Goal: Task Accomplishment & Management: Contribute content

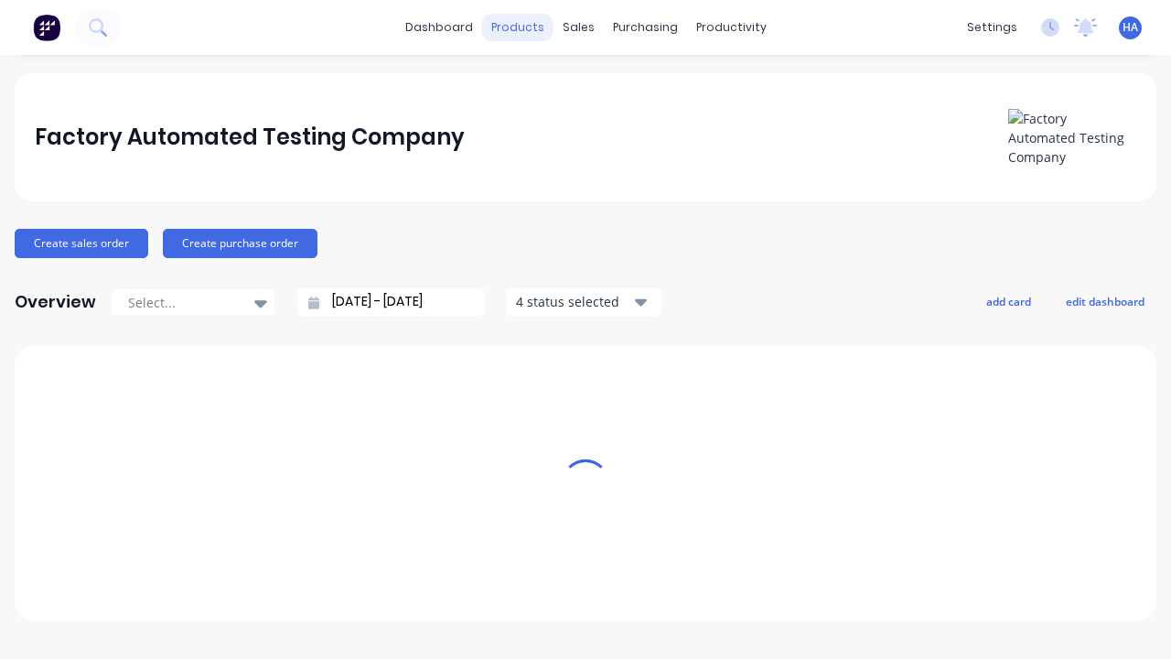
click at [524, 27] on div "products" at bounding box center [517, 27] width 71 height 27
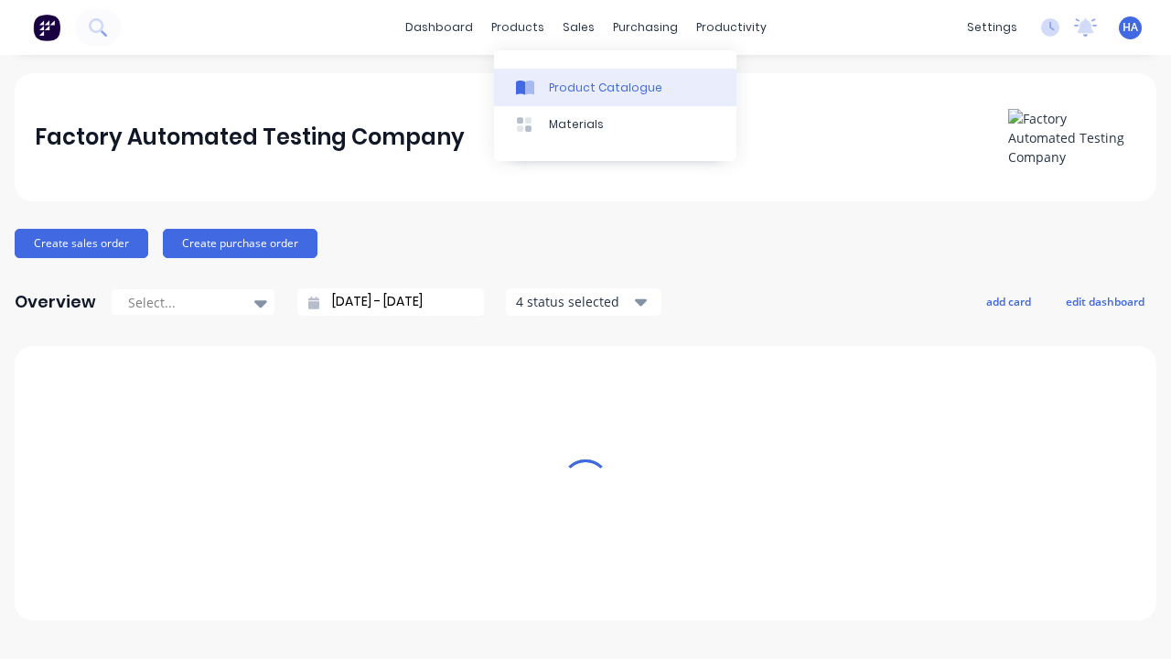
click at [615, 87] on div "Product Catalogue" at bounding box center [605, 88] width 113 height 16
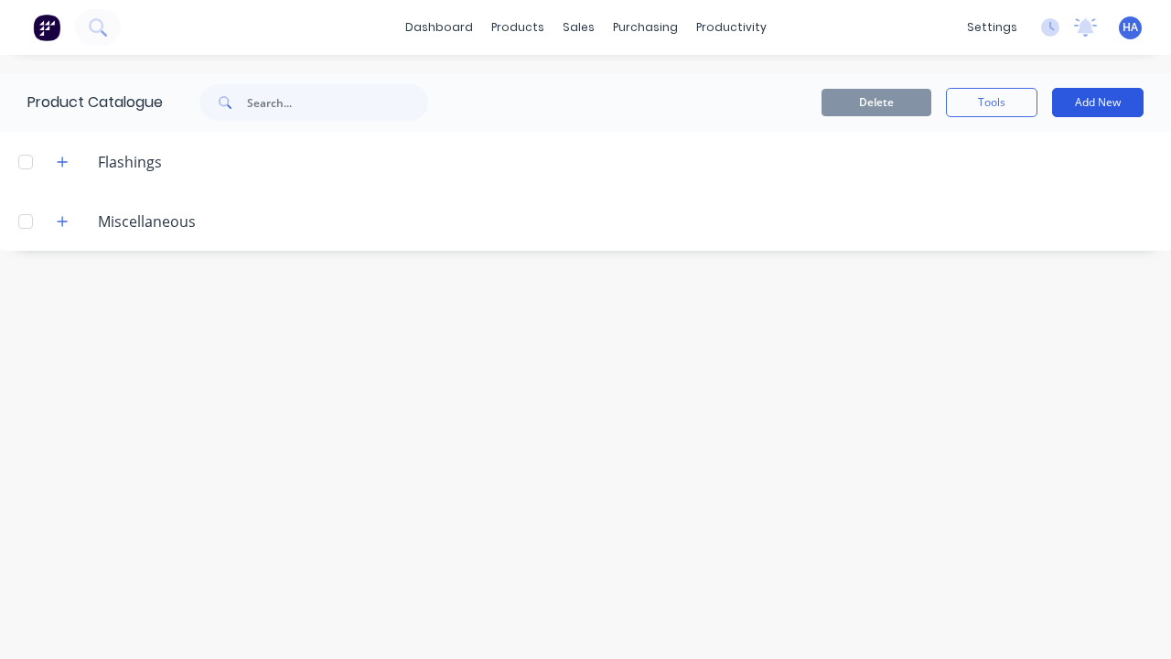
click at [1098, 102] on button "Add New" at bounding box center [1098, 102] width 92 height 29
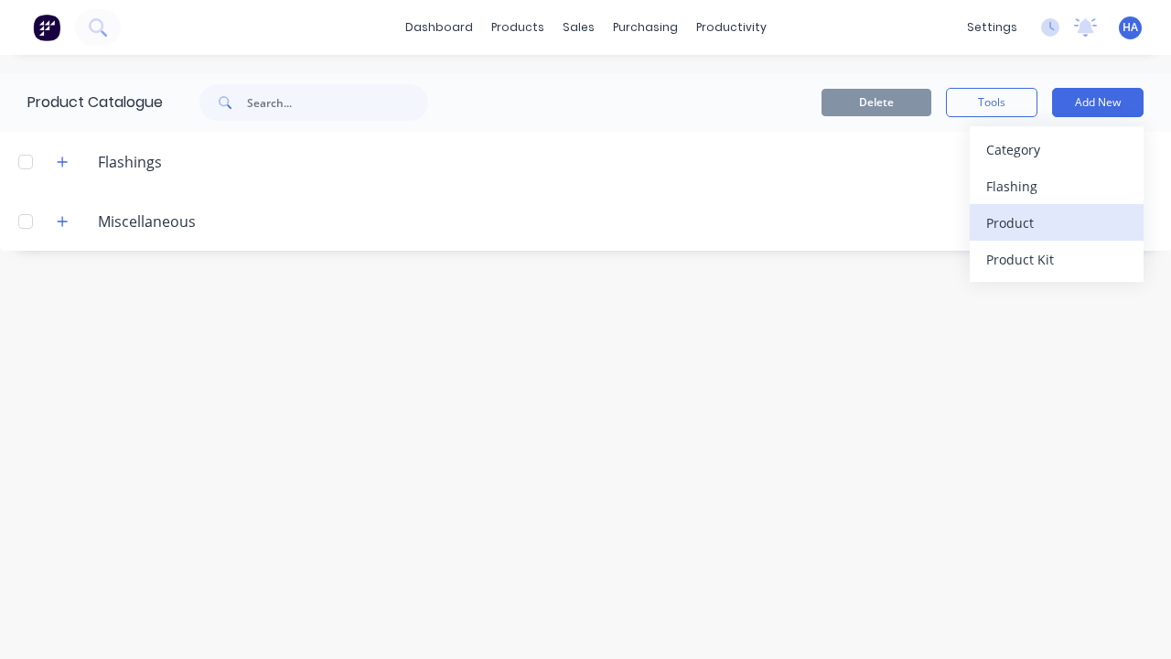
click at [1057, 222] on div "Product" at bounding box center [1056, 223] width 141 height 27
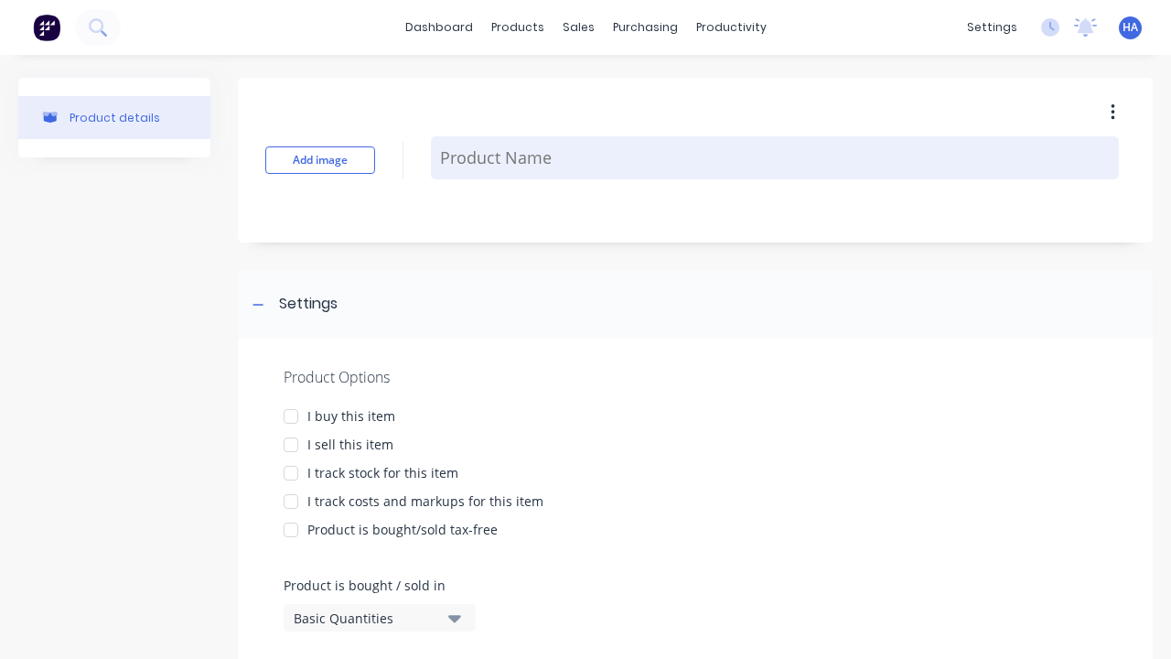
click at [775, 157] on textarea at bounding box center [775, 157] width 688 height 43
type textarea "x"
type textarea "Test Lineal Product"
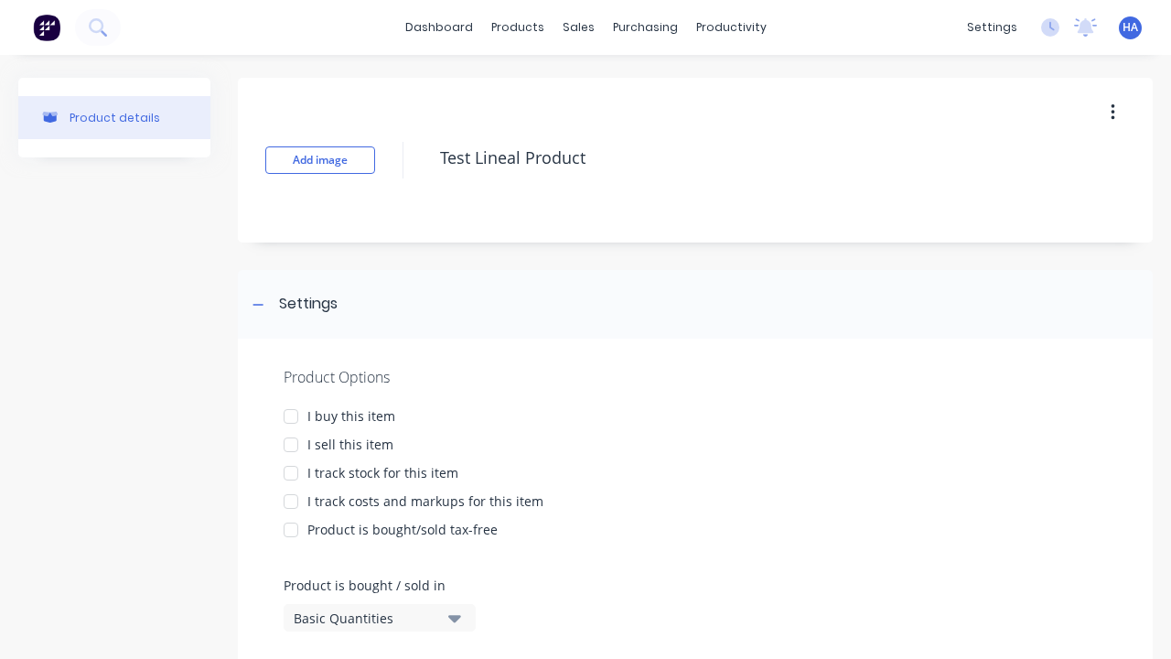
click at [291, 415] on div at bounding box center [291, 416] width 37 height 37
click at [291, 444] on div at bounding box center [291, 444] width 37 height 37
type textarea "x"
type textarea "Test Lineal Product"
click at [366, 618] on div "Basic Quantities" at bounding box center [367, 617] width 146 height 19
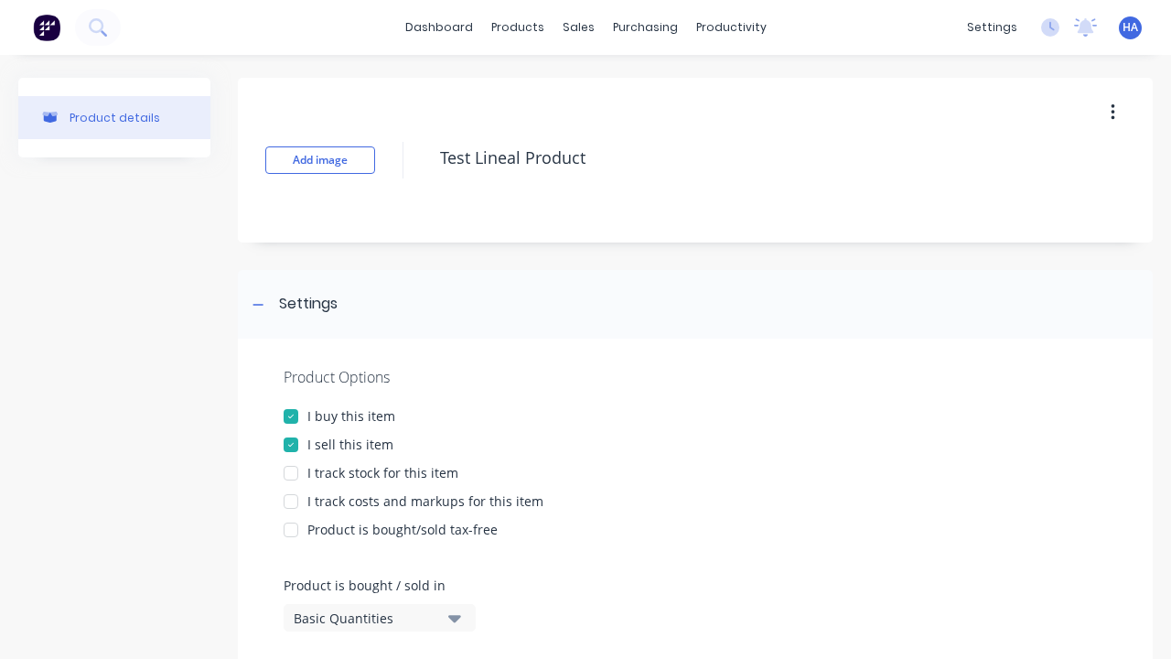
type textarea "x"
type textarea "Test Lineal Product"
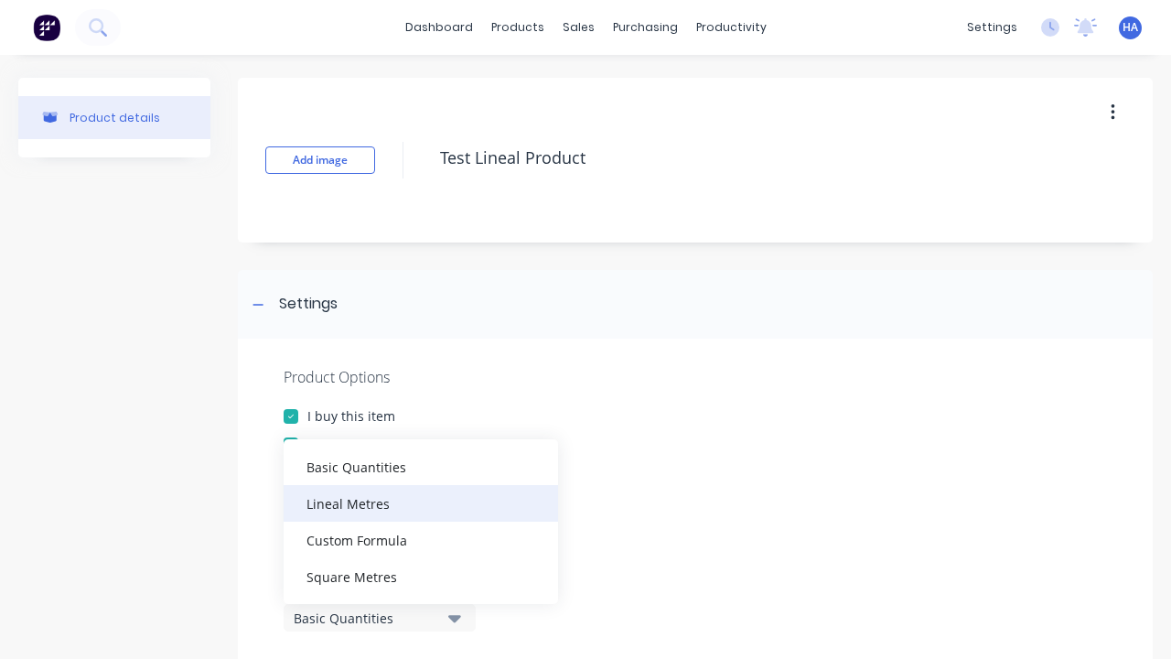
click at [421, 502] on div "Lineal Metres" at bounding box center [421, 503] width 275 height 37
type textarea "x"
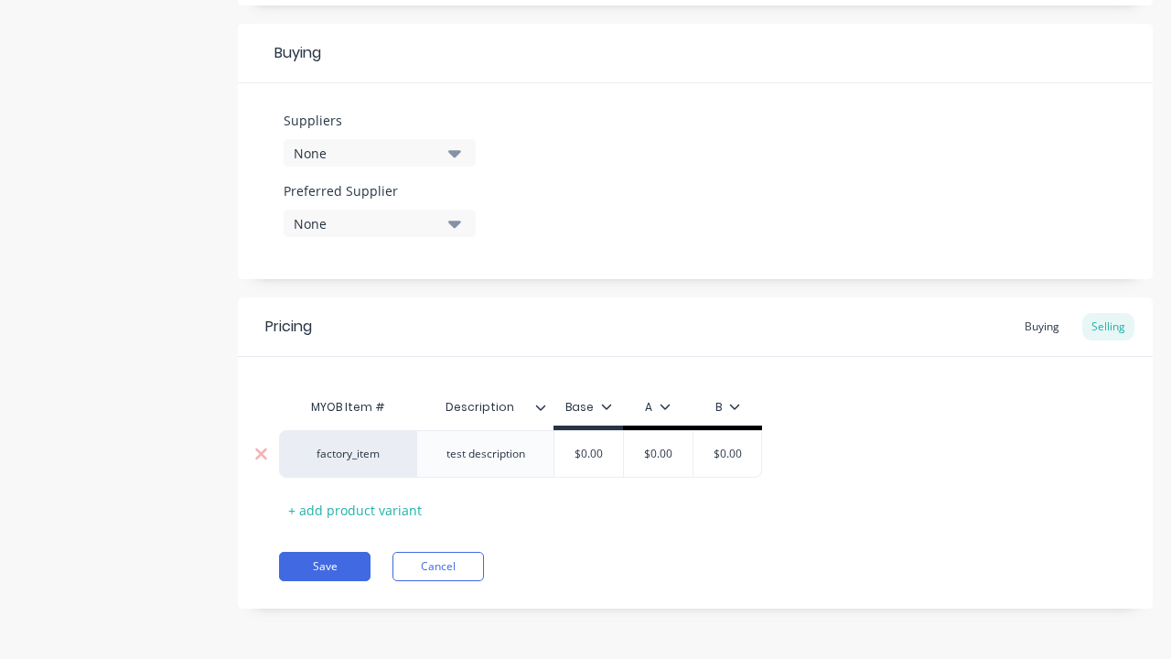
click at [658, 454] on input "text" at bounding box center [659, 454] width 92 height 16
type textarea "x"
type input "$0.00"
type textarea "x"
type input "100"
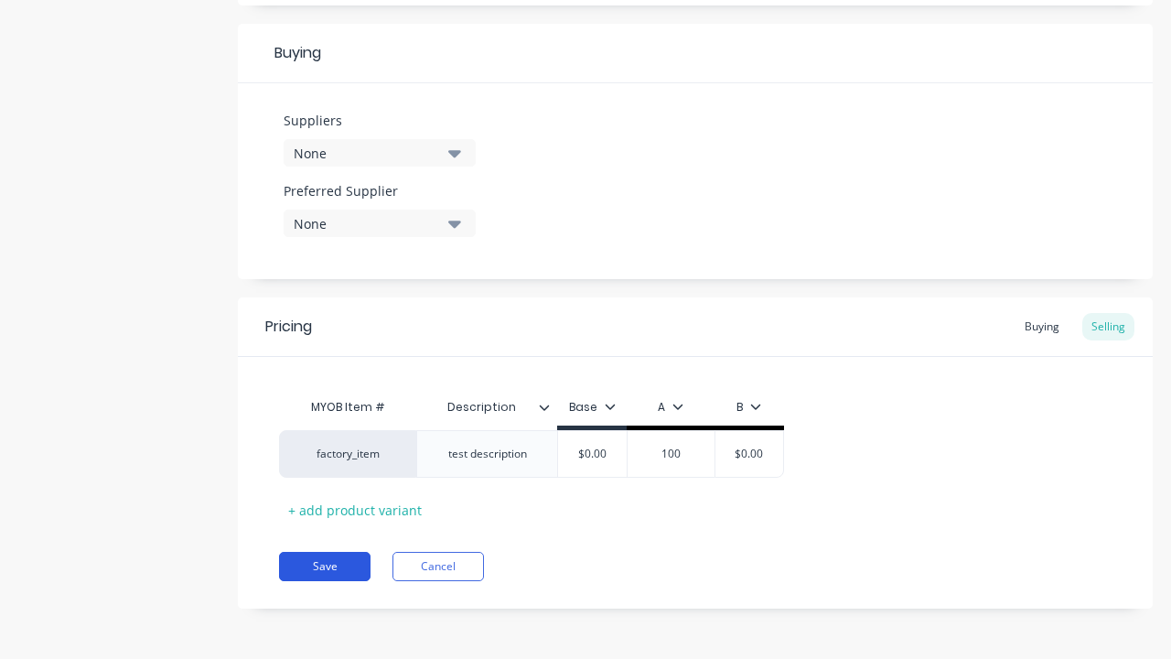
click at [325, 566] on button "Save" at bounding box center [325, 566] width 92 height 29
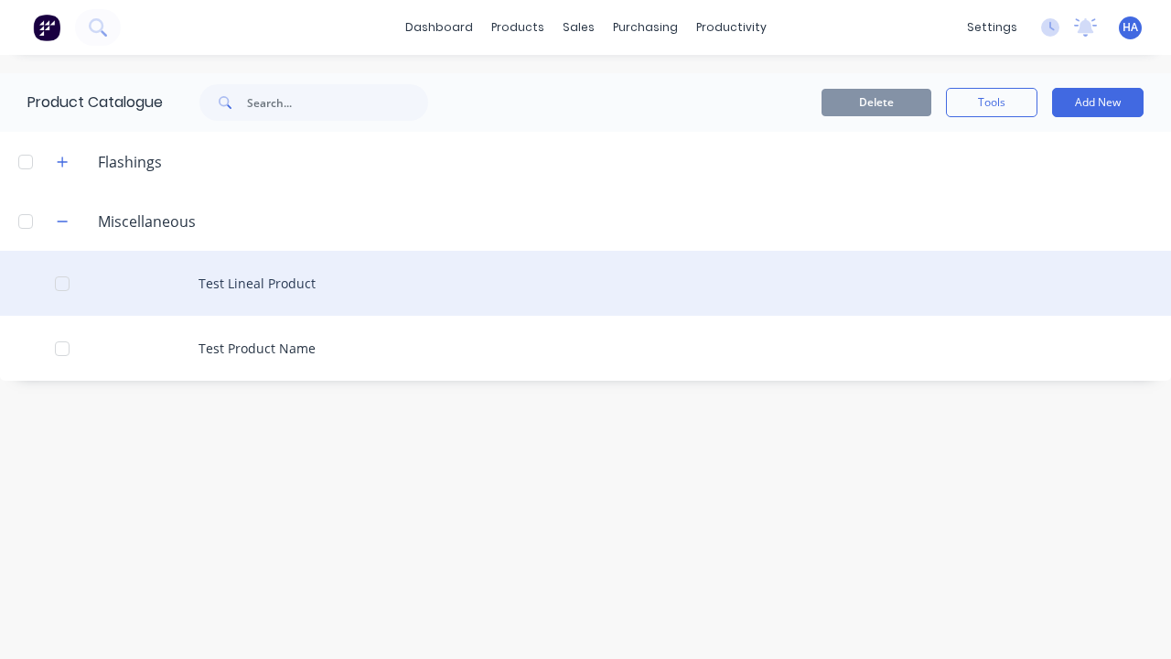
click at [586, 283] on div "Test Lineal Product" at bounding box center [585, 283] width 1171 height 65
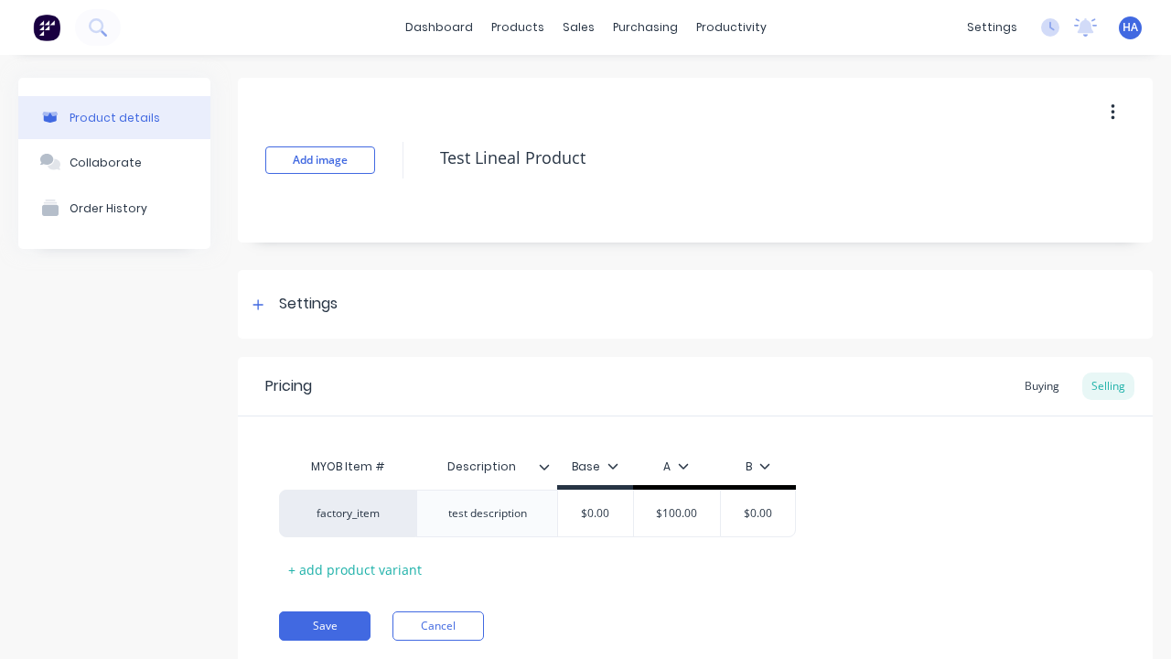
click at [1113, 112] on icon "button" at bounding box center [1113, 112] width 4 height 16
type textarea "x"
click at [1048, 197] on div "Delete" at bounding box center [1047, 197] width 141 height 27
